Goal: Find specific page/section: Find specific page/section

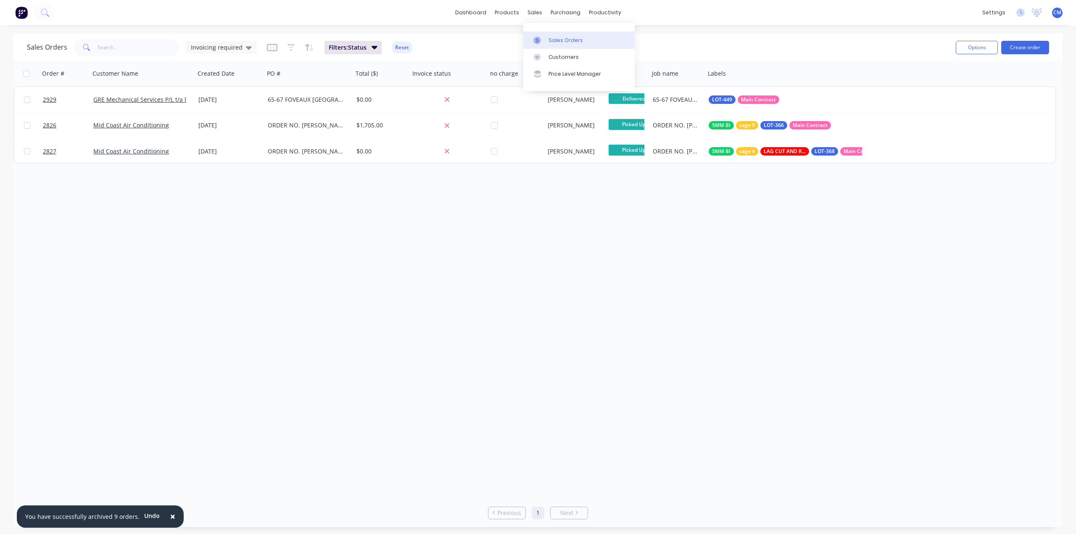
click at [561, 39] on div "Sales Orders" at bounding box center [565, 41] width 34 height 8
click at [539, 13] on div "sales" at bounding box center [534, 12] width 23 height 13
click at [250, 45] on div "Invoicing required" at bounding box center [221, 47] width 71 height 13
click at [211, 116] on button "None" at bounding box center [236, 119] width 96 height 10
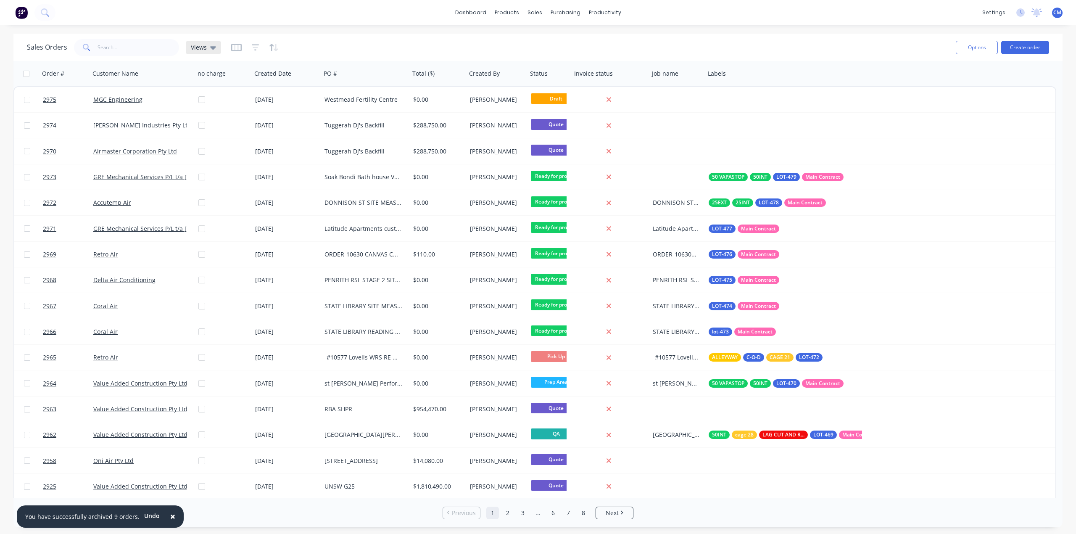
click at [215, 48] on div "Views" at bounding box center [203, 47] width 35 height 13
click at [224, 184] on button "Sales pipeline" at bounding box center [236, 186] width 96 height 10
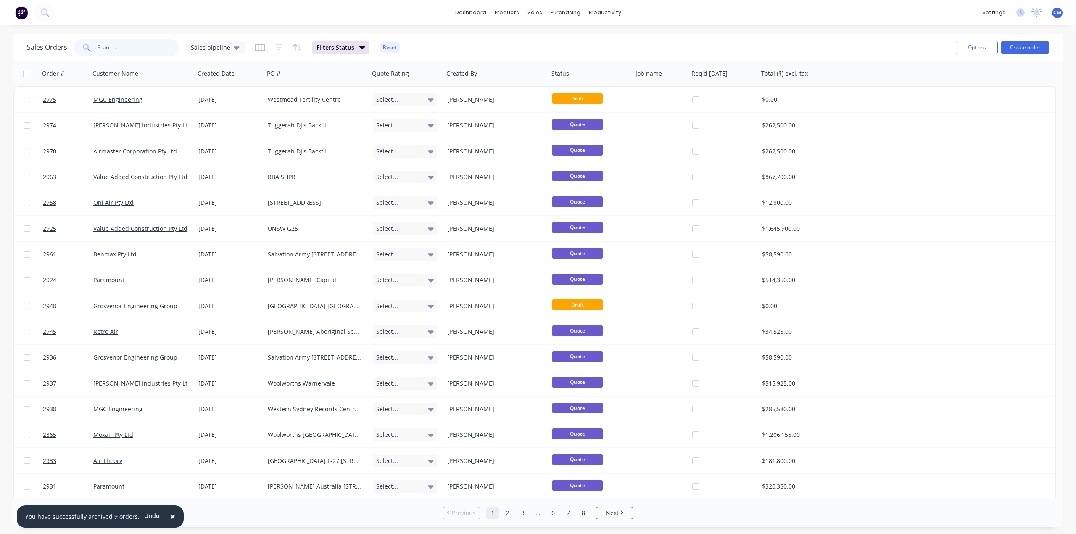
click at [120, 51] on input "text" at bounding box center [138, 47] width 82 height 17
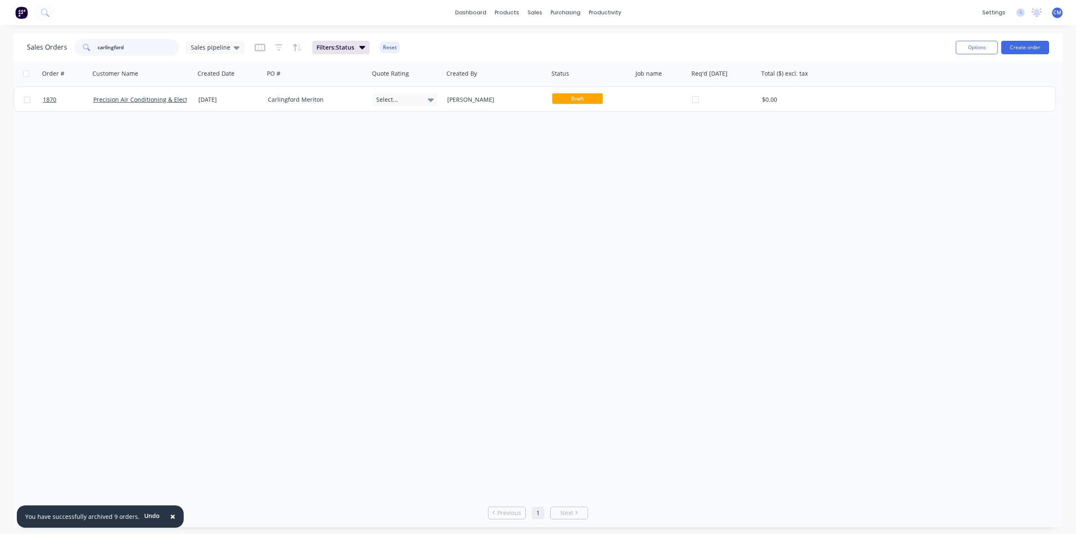
drag, startPoint x: 136, startPoint y: 49, endPoint x: -35, endPoint y: 74, distance: 172.8
click at [0, 74] on html "× You have successfully archived 9 orders. Undo dashboard products sales purcha…" at bounding box center [538, 267] width 1076 height 534
click at [221, 49] on span "Sales pipeline" at bounding box center [210, 47] width 39 height 9
click at [213, 122] on button "None" at bounding box center [236, 119] width 96 height 10
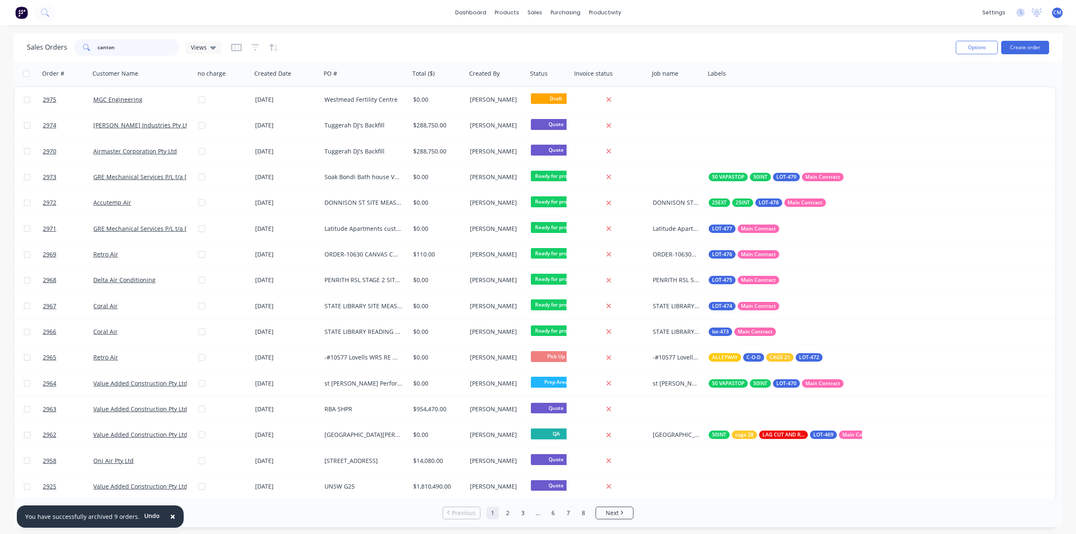
click at [135, 48] on input "canton" at bounding box center [138, 47] width 82 height 17
type input "c"
type input "canton"
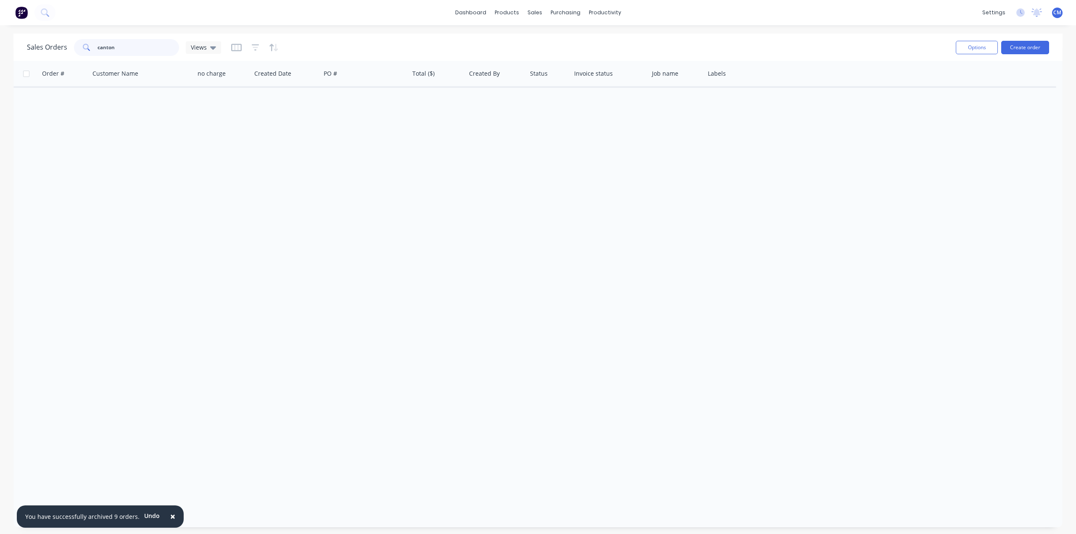
drag, startPoint x: -75, startPoint y: 69, endPoint x: -87, endPoint y: 68, distance: 12.7
click at [0, 68] on html "× You have successfully archived 9 orders. Undo dashboard products sales purcha…" at bounding box center [538, 267] width 1076 height 534
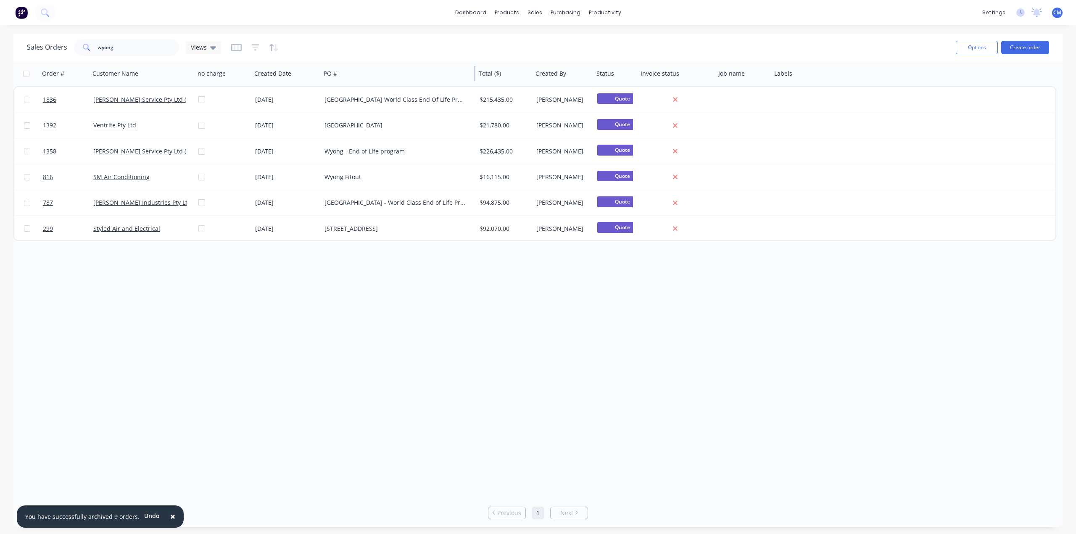
drag, startPoint x: 408, startPoint y: 71, endPoint x: 474, endPoint y: 69, distance: 66.4
click at [474, 69] on div at bounding box center [474, 73] width 1 height 15
drag, startPoint x: 112, startPoint y: 39, endPoint x: 22, endPoint y: 70, distance: 94.7
click at [58, 55] on div "Sales Orders wyong Views" at bounding box center [124, 47] width 194 height 17
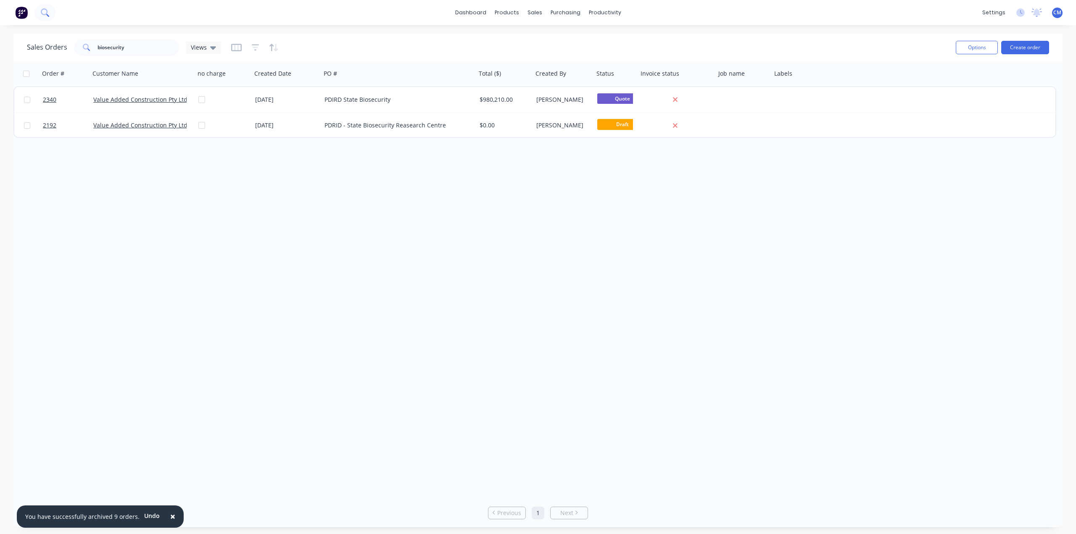
click at [47, 13] on icon at bounding box center [45, 12] width 8 height 8
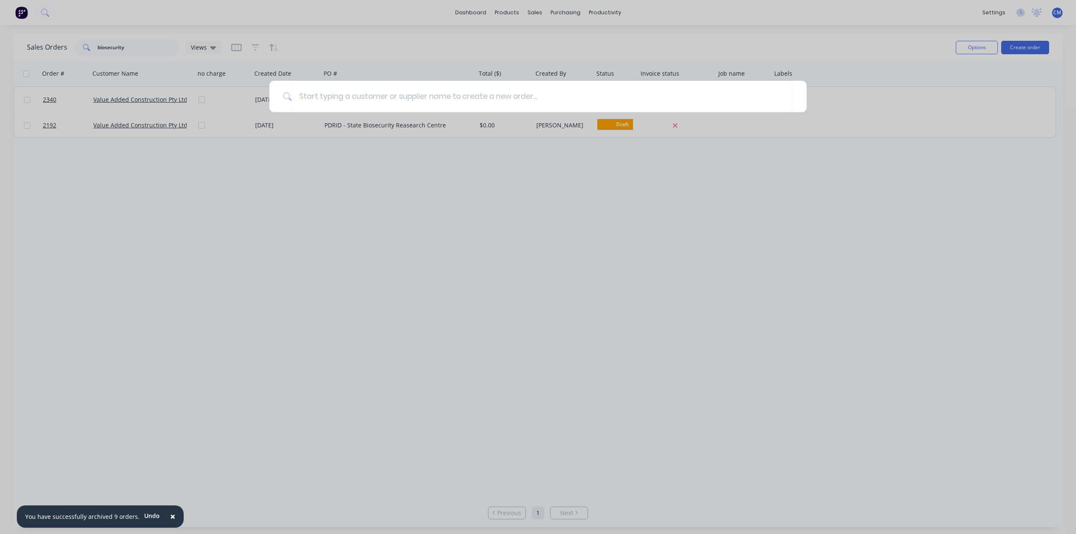
click at [153, 47] on div at bounding box center [538, 267] width 1076 height 534
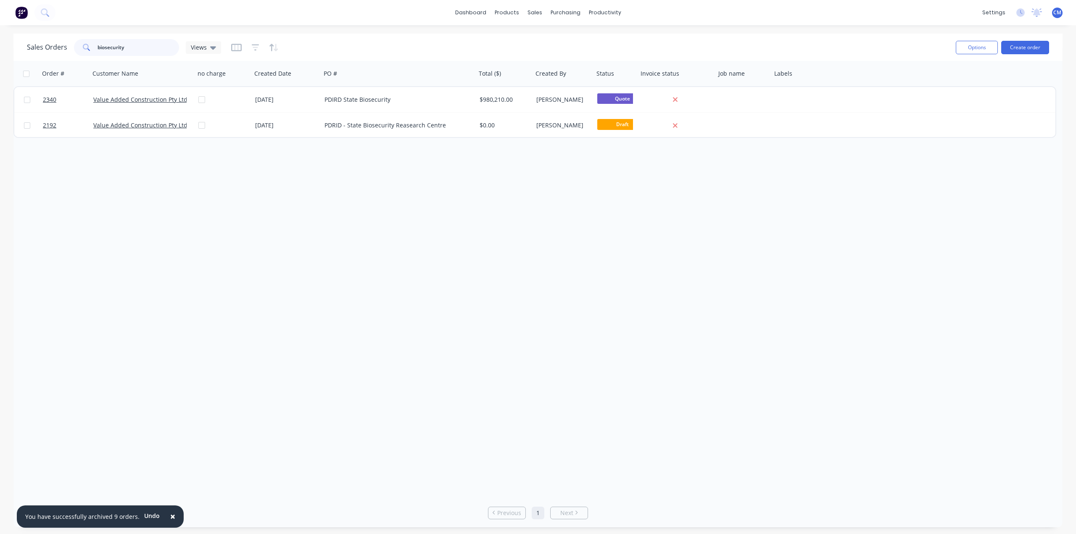
click at [128, 53] on input "biosecurity" at bounding box center [138, 47] width 82 height 17
type input "wallarah"
drag, startPoint x: 89, startPoint y: 59, endPoint x: -46, endPoint y: 76, distance: 136.4
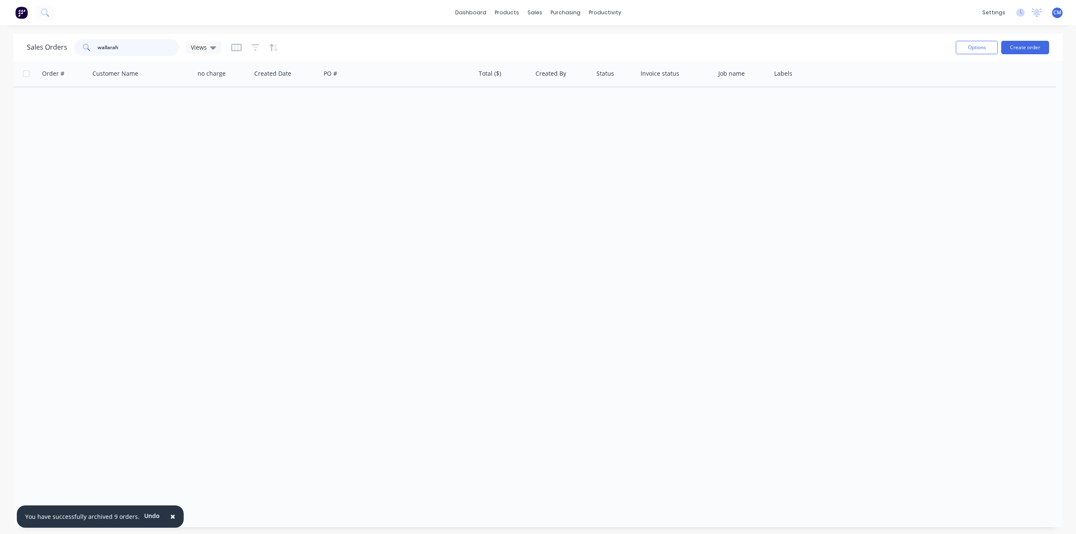
click at [0, 76] on html "× You have successfully archived 9 orders. Undo dashboard products sales purcha…" at bounding box center [538, 267] width 1076 height 534
click at [118, 46] on input "woolgoolga" at bounding box center [138, 47] width 82 height 17
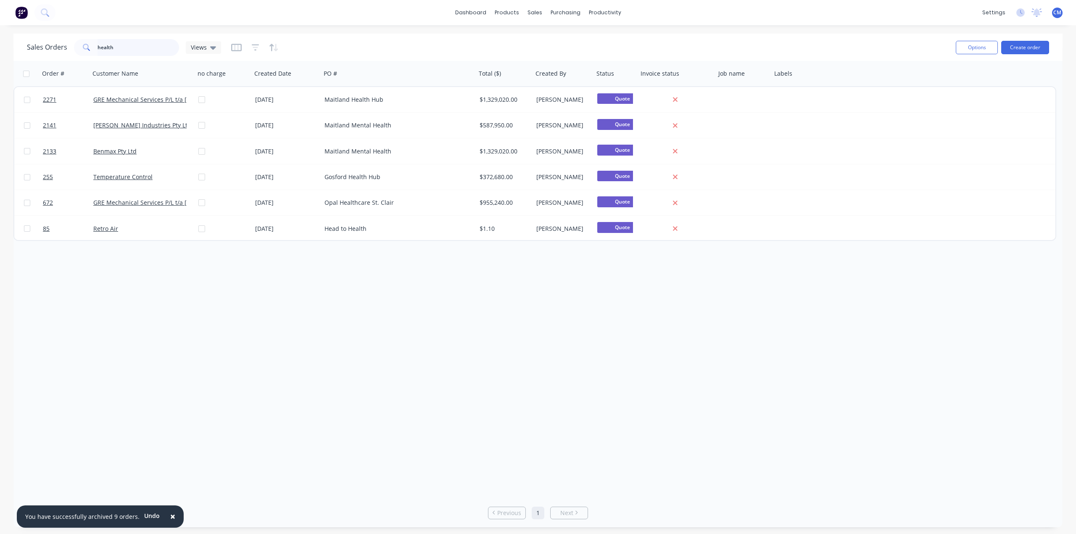
click at [112, 49] on input "health" at bounding box center [138, 47] width 82 height 17
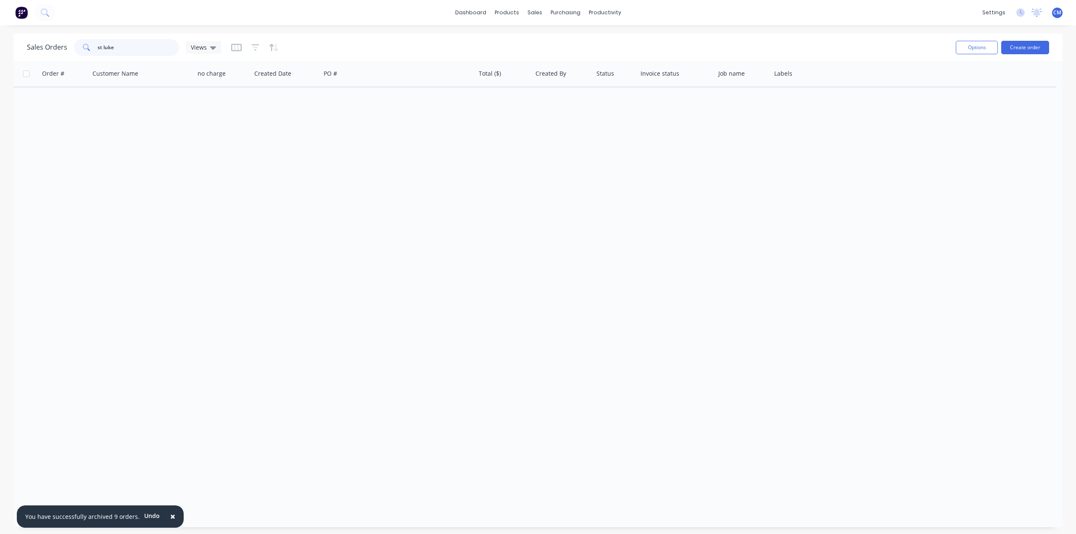
drag, startPoint x: 100, startPoint y: 49, endPoint x: 170, endPoint y: 55, distance: 70.0
click at [104, 48] on input "st luke" at bounding box center [138, 47] width 82 height 17
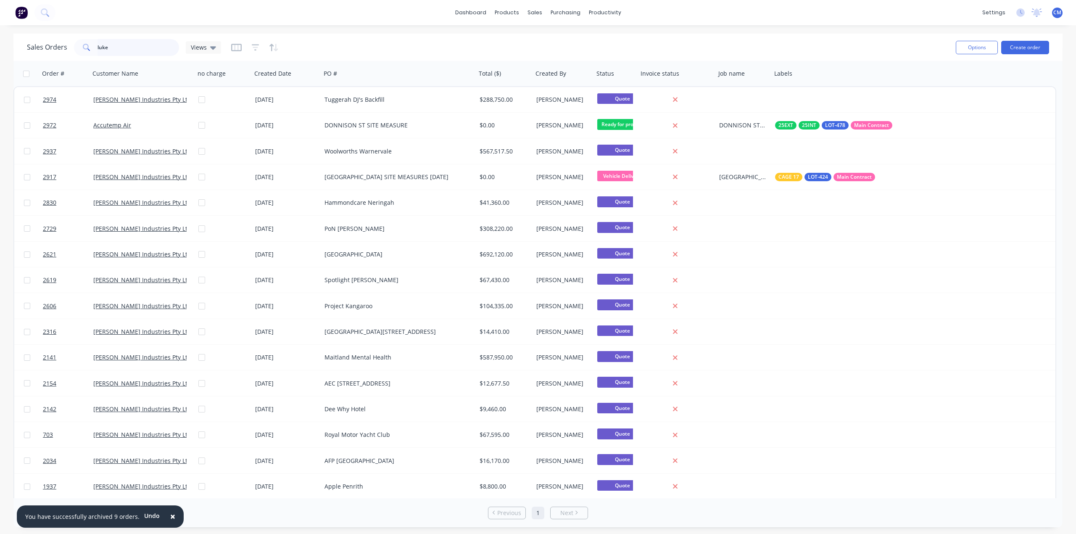
drag, startPoint x: 113, startPoint y: 50, endPoint x: 12, endPoint y: 49, distance: 101.3
click at [17, 48] on div "Sales Orders luke Views Options Create order" at bounding box center [537, 47] width 1049 height 27
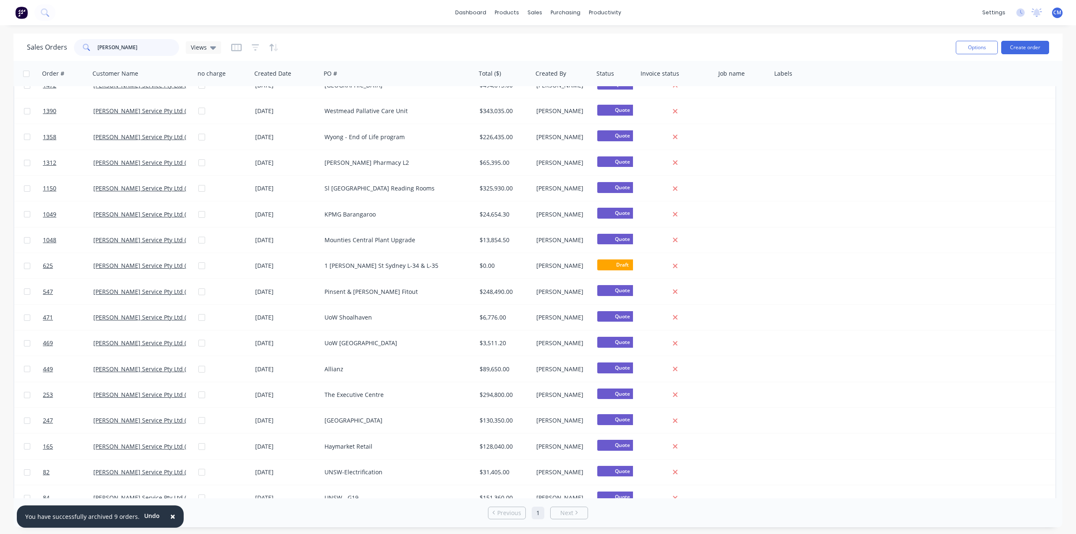
scroll to position [412, 0]
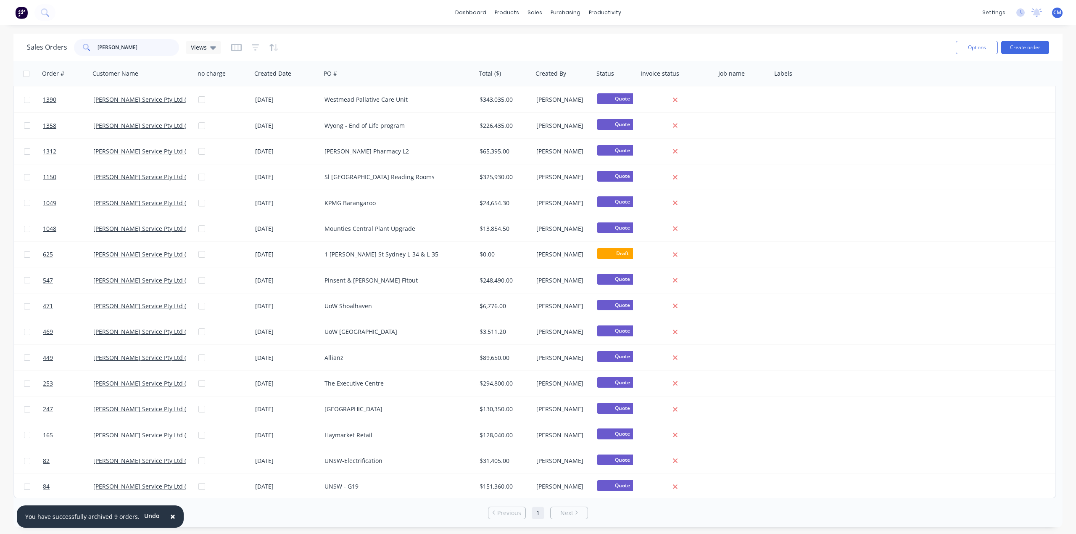
drag, startPoint x: 143, startPoint y: 45, endPoint x: -437, endPoint y: 100, distance: 582.4
click at [0, 100] on html "× You have successfully archived 9 orders. Undo dashboard products sales purcha…" at bounding box center [538, 267] width 1076 height 534
type input "wyong"
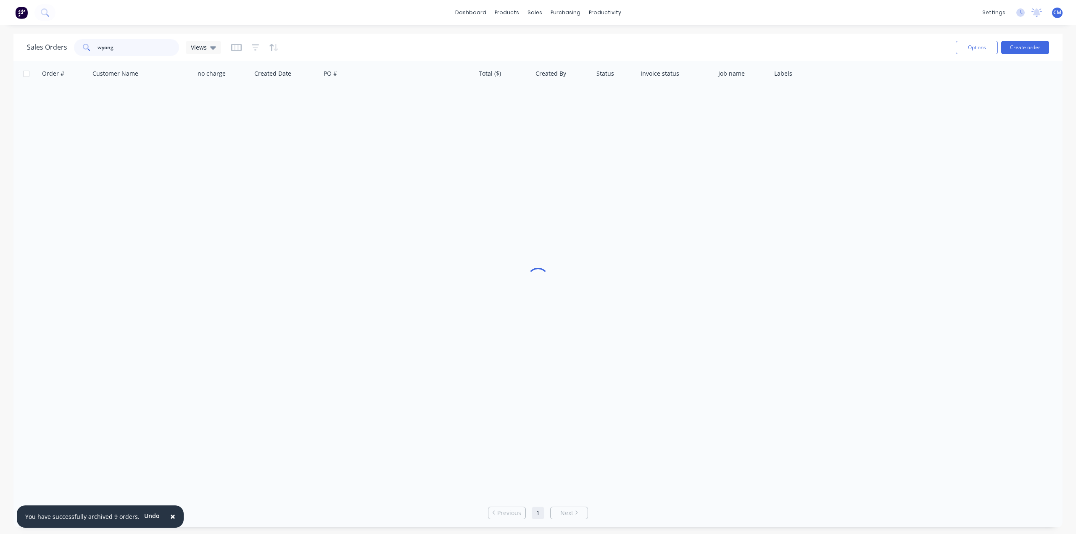
scroll to position [0, 0]
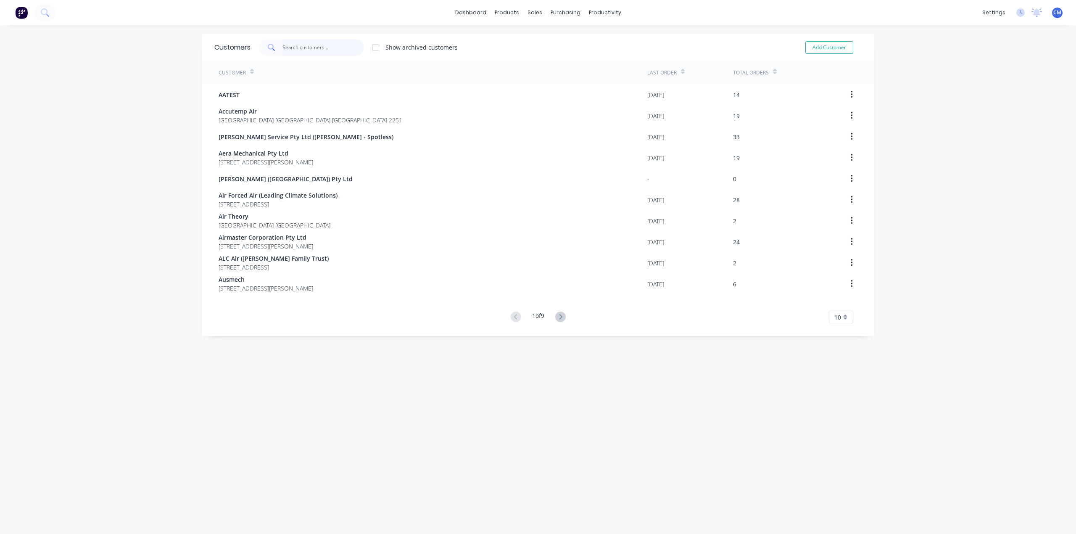
click at [316, 39] on input "text" at bounding box center [323, 47] width 82 height 17
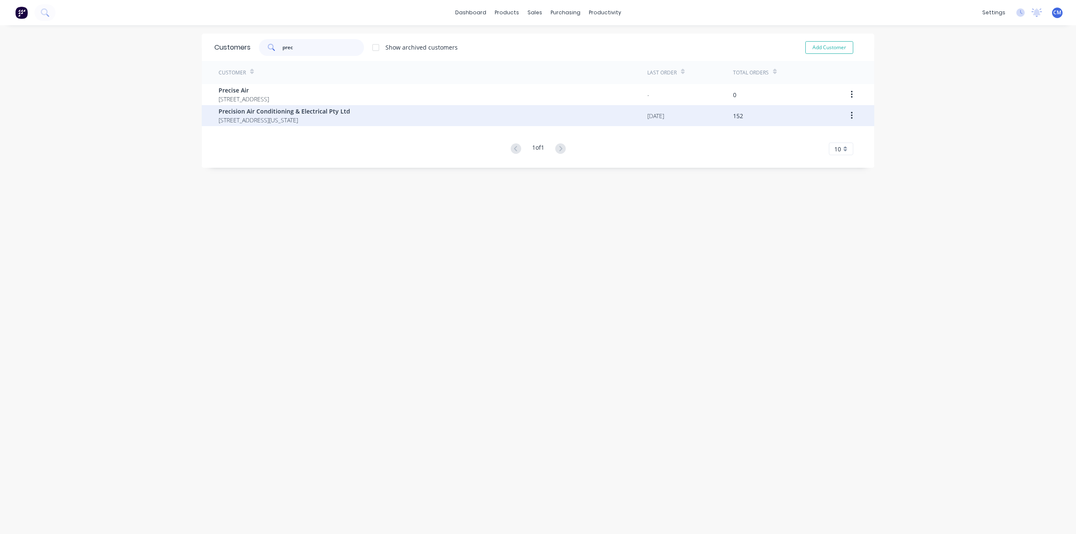
type input "prec"
click at [278, 115] on span "Precision Air Conditioning & Electrical Pty Ltd" at bounding box center [284, 111] width 132 height 9
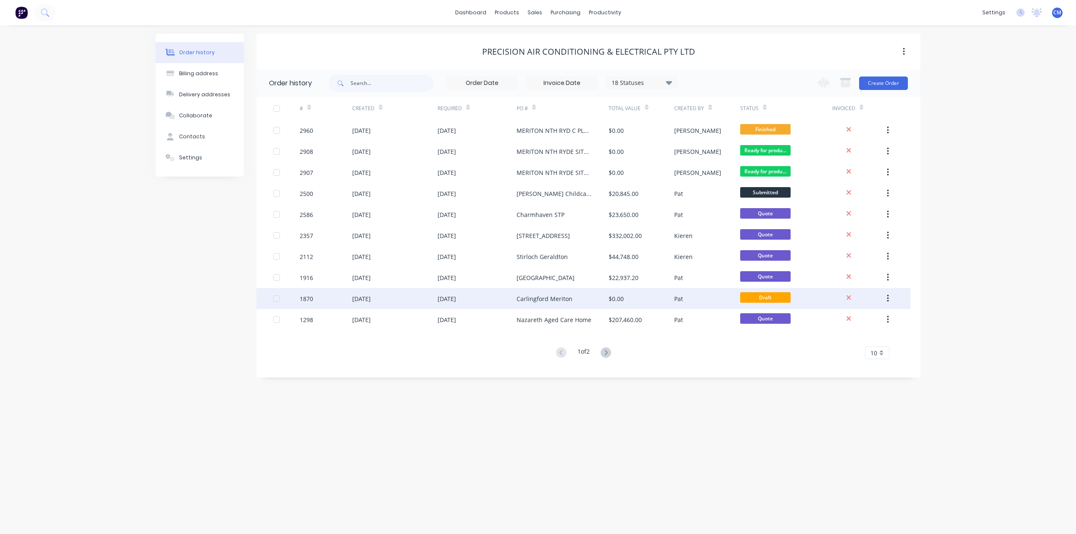
click at [547, 301] on div "Carlingford Meriton" at bounding box center [544, 298] width 56 height 9
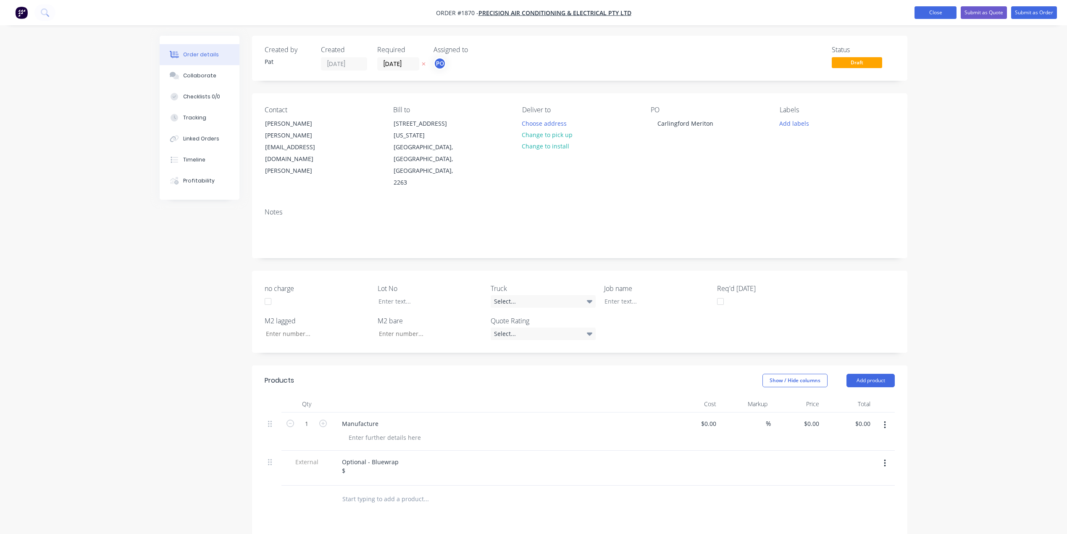
click at [946, 8] on button "Close" at bounding box center [936, 12] width 42 height 13
